Goal: Transaction & Acquisition: Purchase product/service

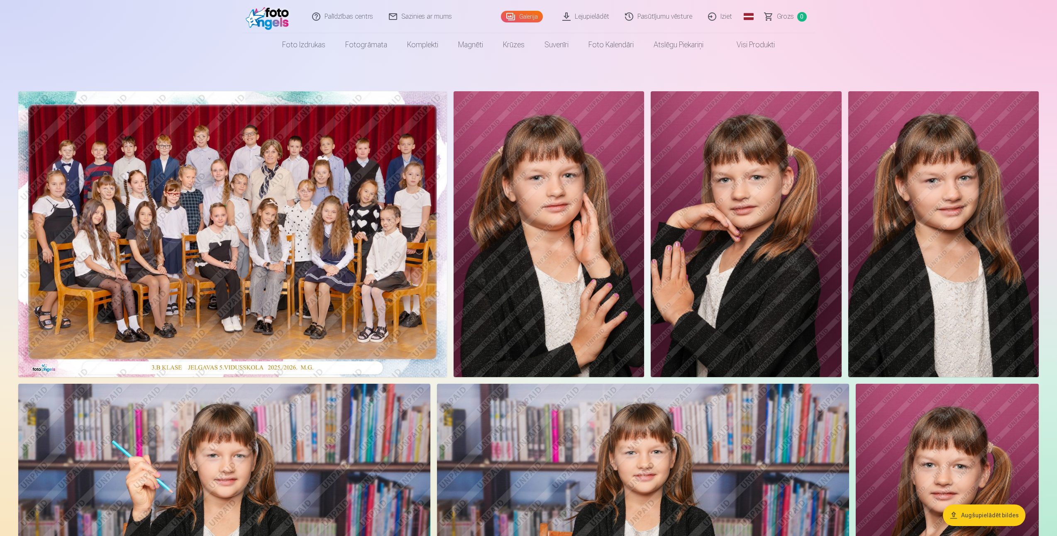
click at [290, 312] on img at bounding box center [232, 234] width 429 height 286
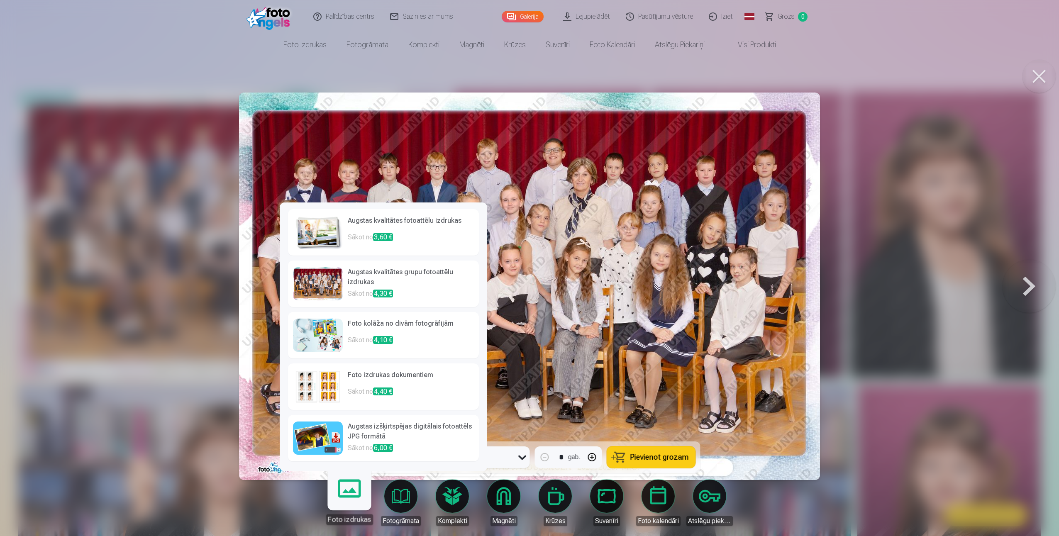
click at [318, 286] on div at bounding box center [318, 283] width 50 height 33
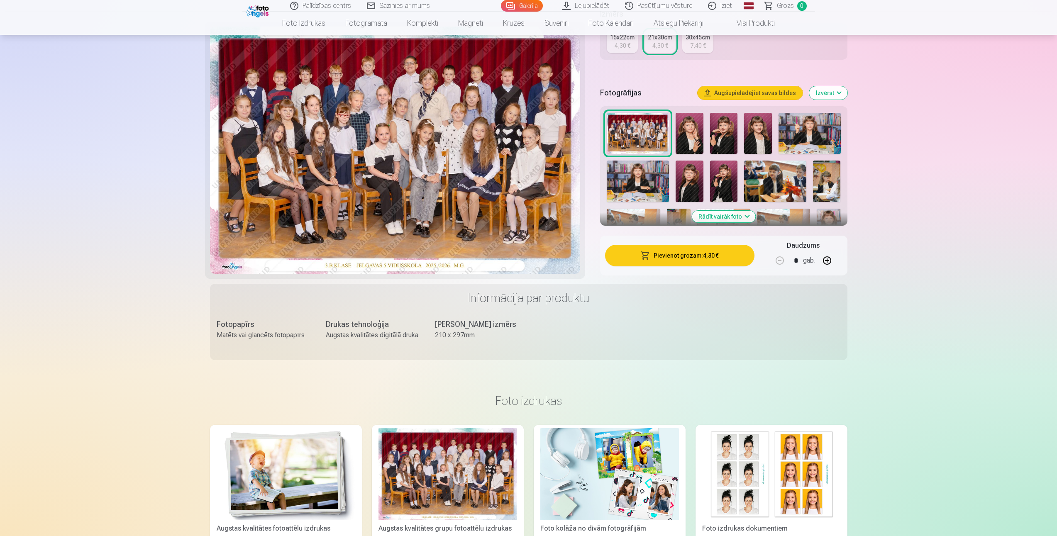
scroll to position [207, 0]
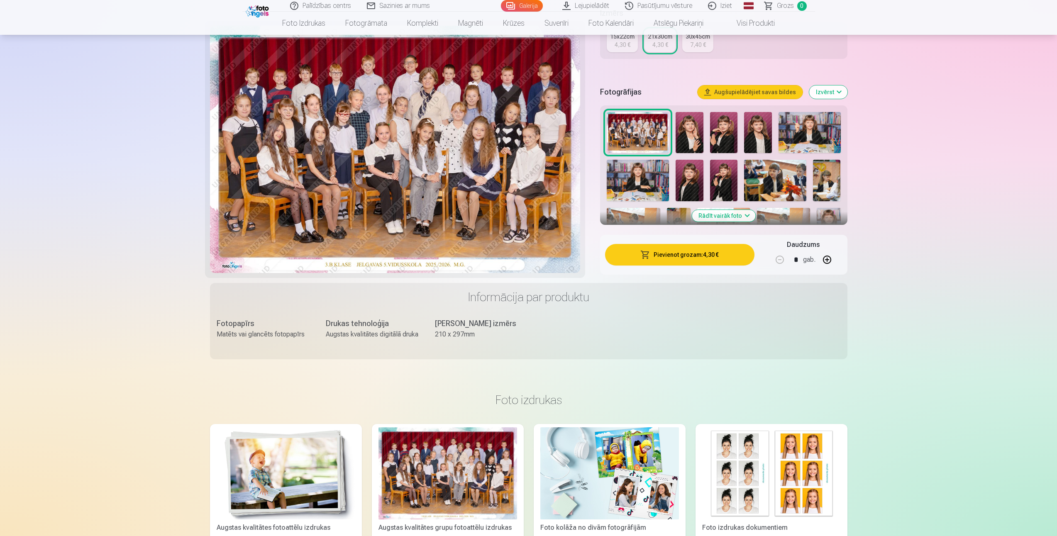
click at [712, 256] on button "Pievienot grozam : 4,30 €" at bounding box center [679, 255] width 149 height 22
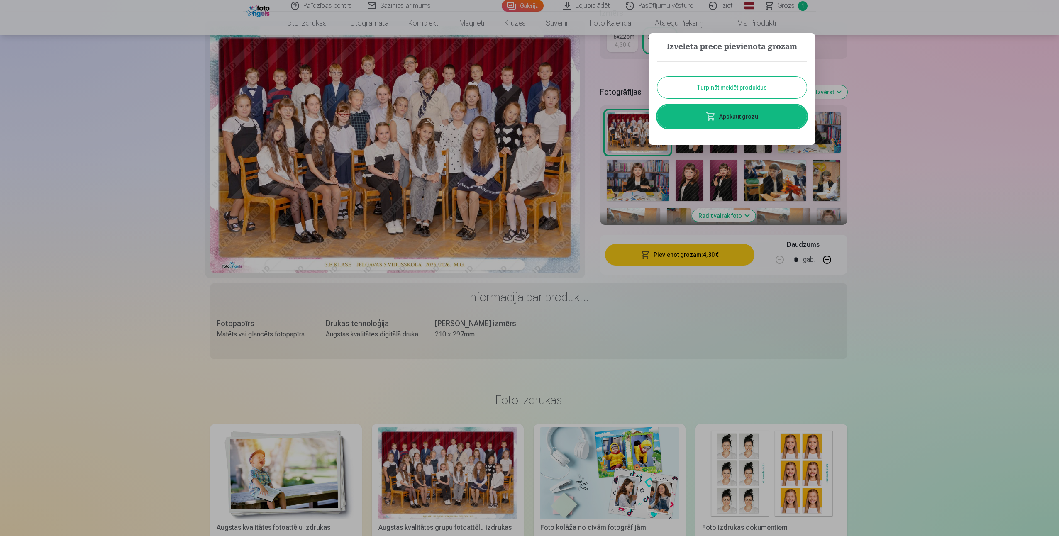
click at [704, 88] on button "Turpināt meklēt produktus" at bounding box center [731, 88] width 149 height 22
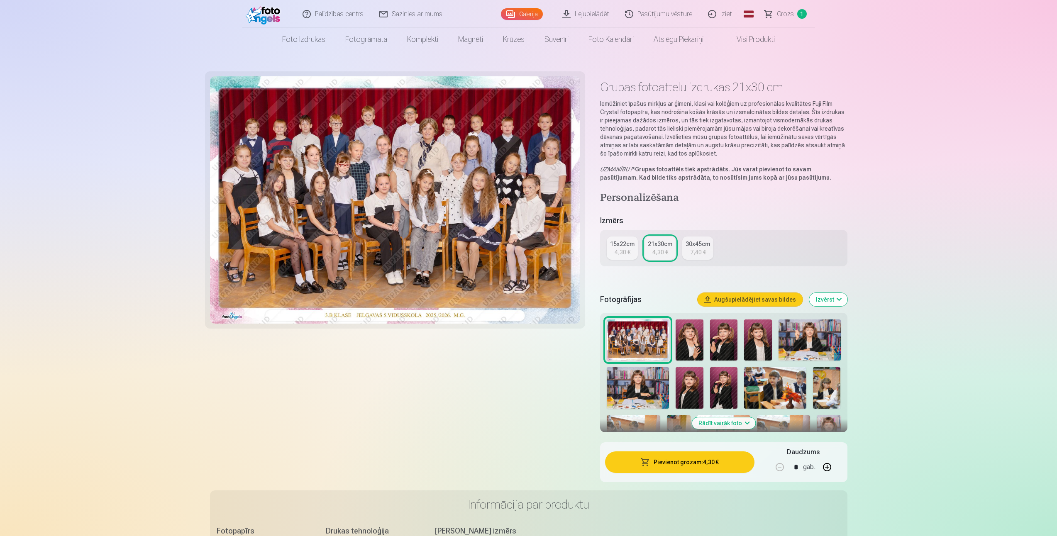
scroll to position [41, 0]
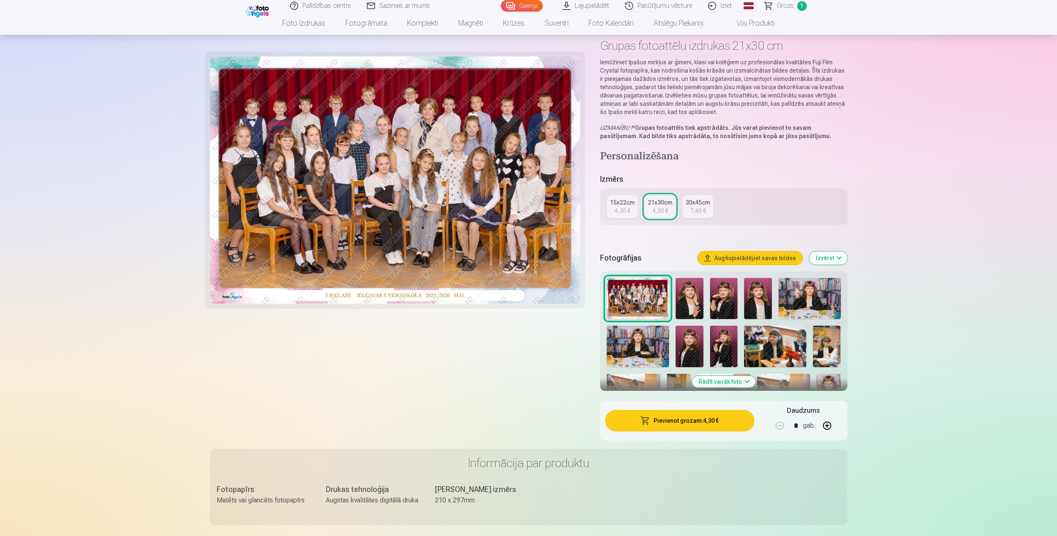
click at [744, 380] on button "Rādīt vairāk foto" at bounding box center [723, 382] width 63 height 12
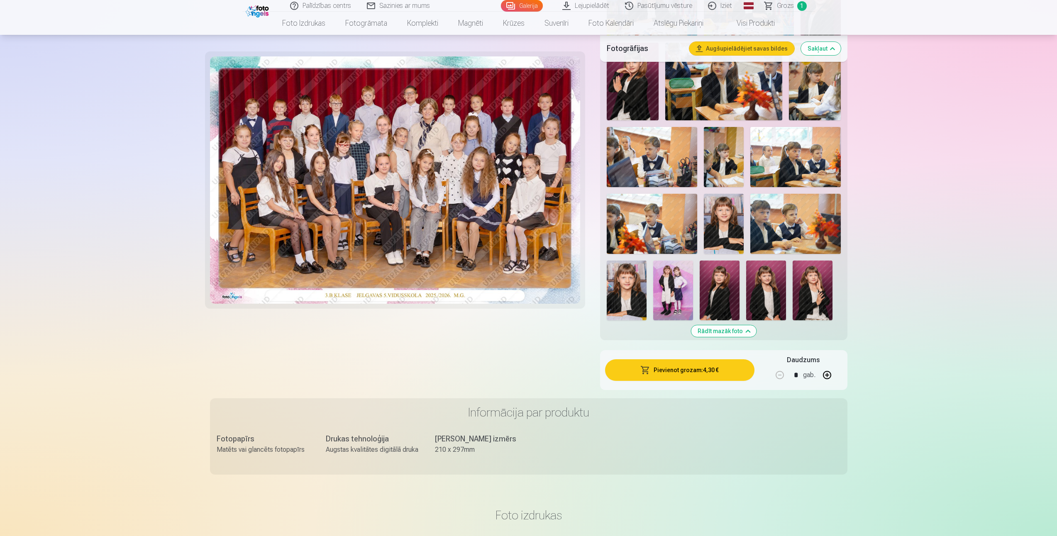
scroll to position [415, 0]
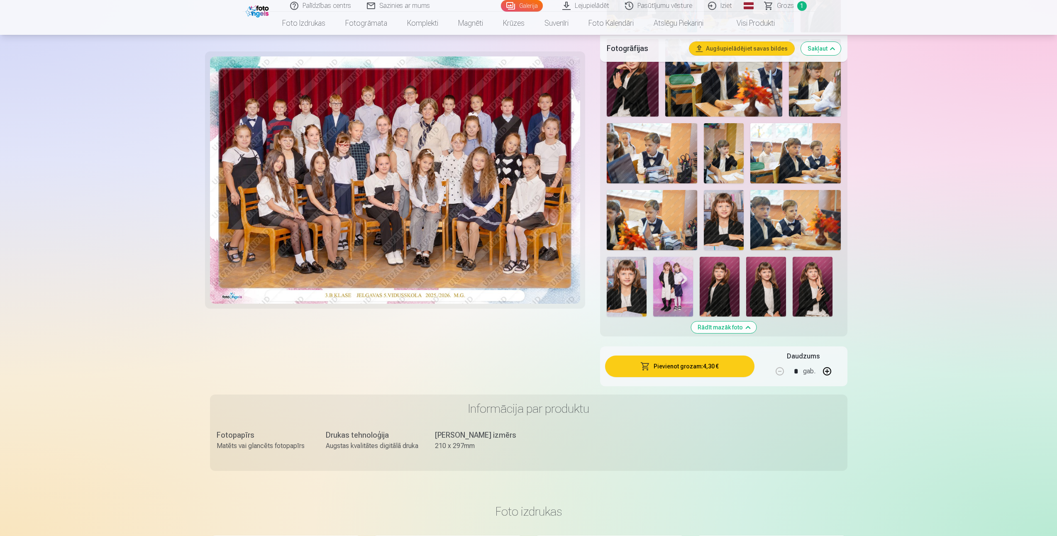
click at [679, 278] on img at bounding box center [673, 287] width 40 height 60
